Goal: Information Seeking & Learning: Learn about a topic

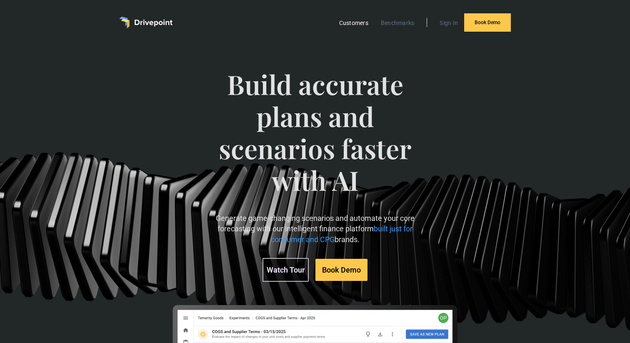
click at [355, 22] on link "Customers" at bounding box center [353, 22] width 37 height 11
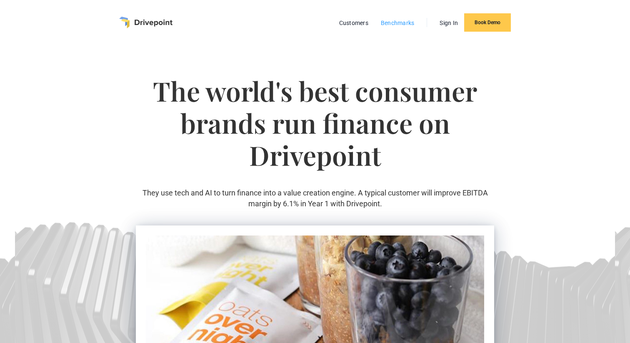
click at [397, 22] on link "Benchmarks" at bounding box center [398, 22] width 42 height 11
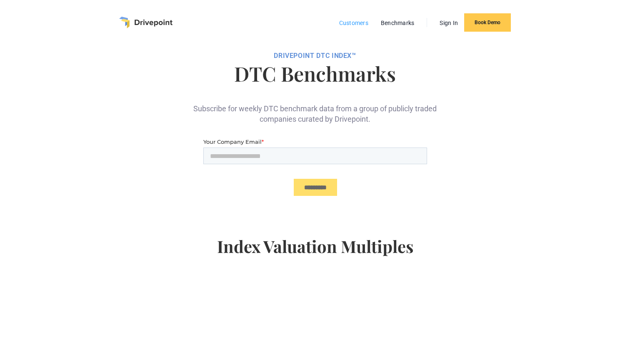
click at [349, 19] on link "Customers" at bounding box center [353, 22] width 37 height 11
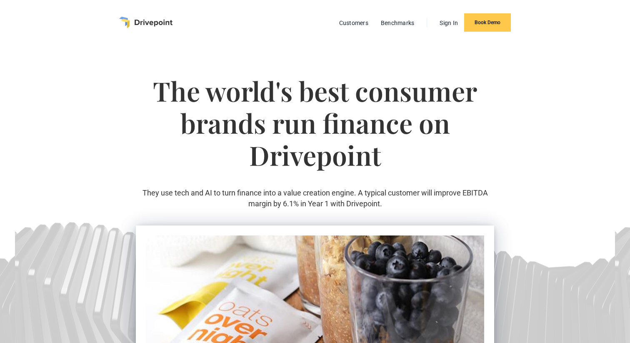
click at [164, 22] on img "home" at bounding box center [145, 23] width 53 height 12
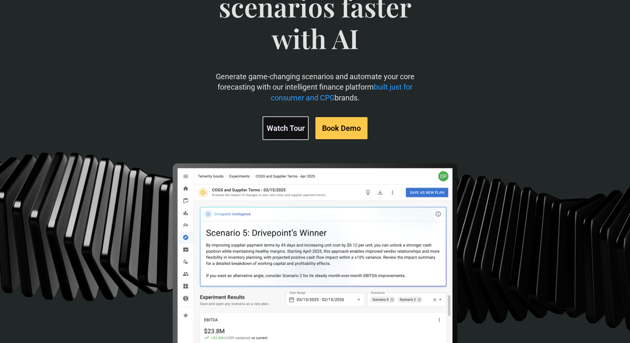
scroll to position [117, 0]
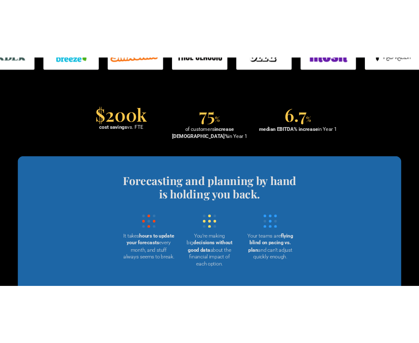
scroll to position [750, 0]
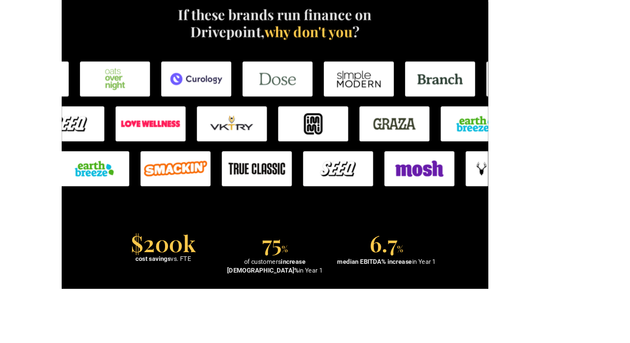
scroll to position [544, 0]
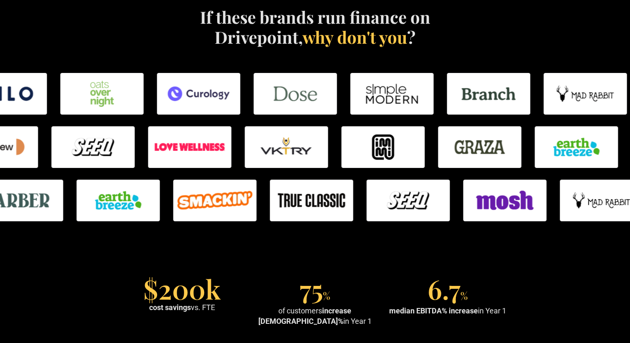
click at [102, 98] on img at bounding box center [101, 94] width 83 height 42
click at [176, 97] on img at bounding box center [198, 94] width 83 height 42
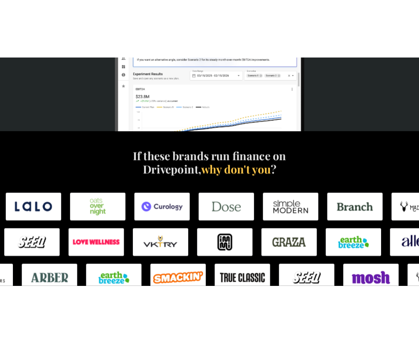
scroll to position [422, 0]
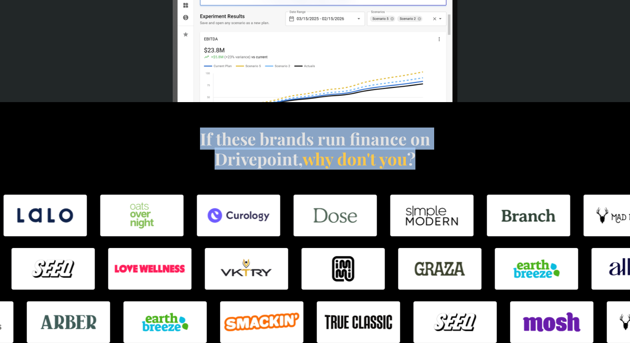
drag, startPoint x: 419, startPoint y: 159, endPoint x: 202, endPoint y: 143, distance: 217.2
click at [202, 143] on h4 "If these brands run finance on Drivepoint, why don't you ?" at bounding box center [314, 149] width 239 height 40
copy h4 "If these brands run finance on Drivepoint, why don't you ?"
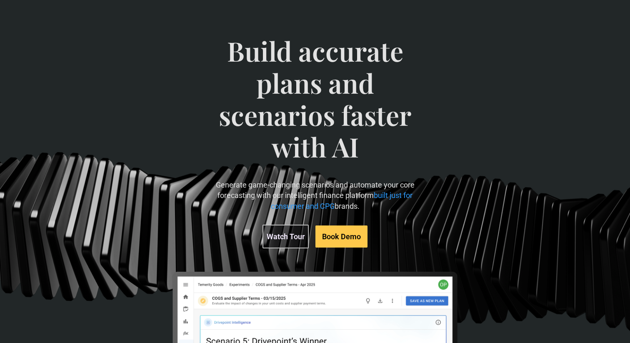
scroll to position [0, 0]
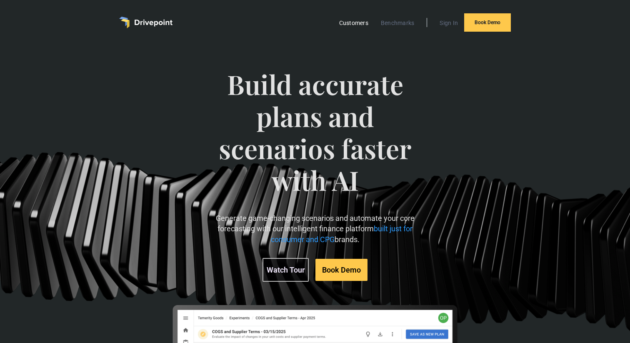
click at [357, 23] on link "Customers" at bounding box center [353, 22] width 37 height 11
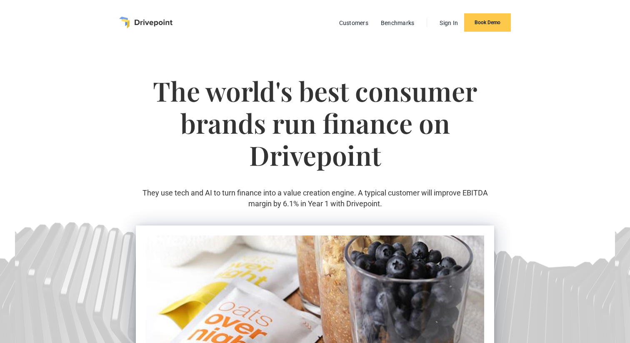
click at [160, 22] on img "home" at bounding box center [145, 23] width 53 height 12
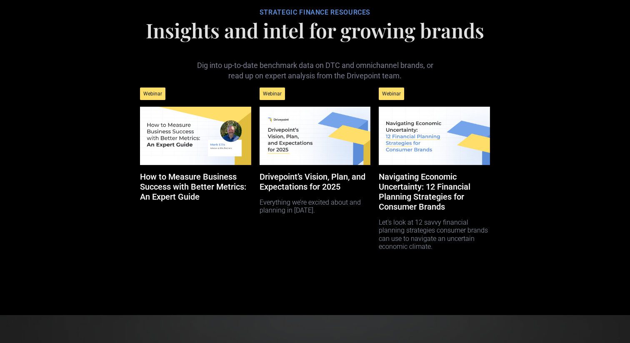
scroll to position [3814, 0]
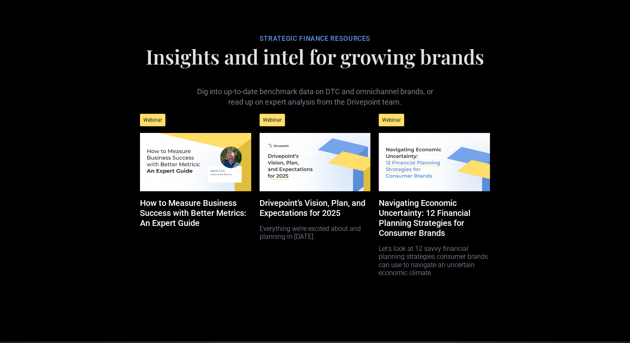
click at [210, 186] on img at bounding box center [195, 162] width 111 height 58
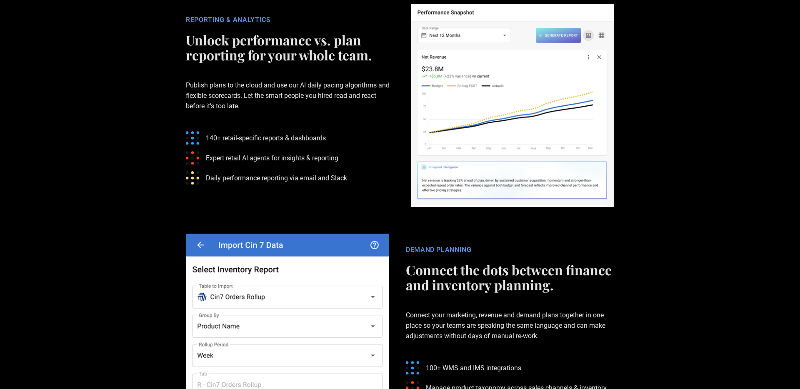
scroll to position [1781, 0]
